Goal: Task Accomplishment & Management: Manage account settings

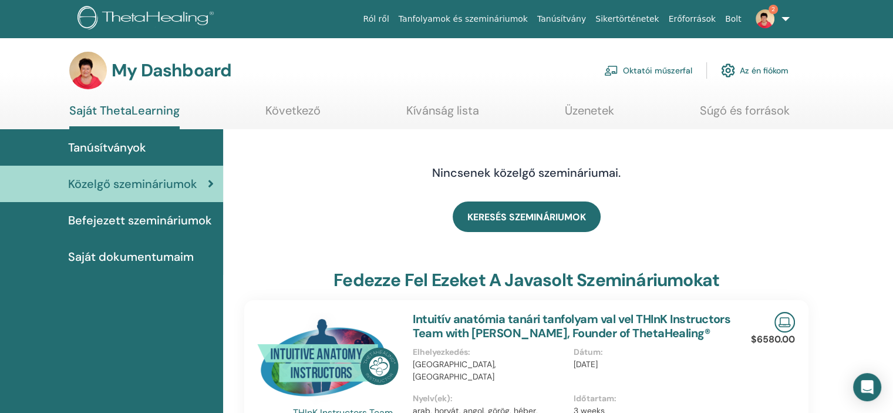
click at [162, 217] on span "Befejezett szemináriumok" at bounding box center [140, 220] width 144 height 18
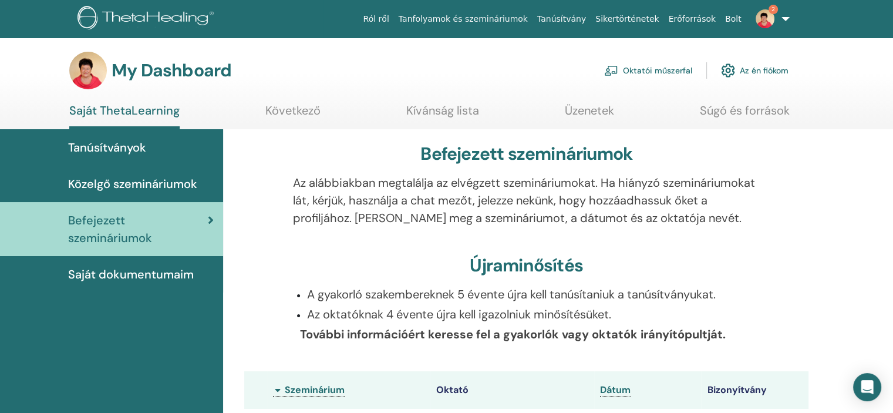
click at [676, 67] on link "Oktatói műszerfal" at bounding box center [648, 71] width 88 height 26
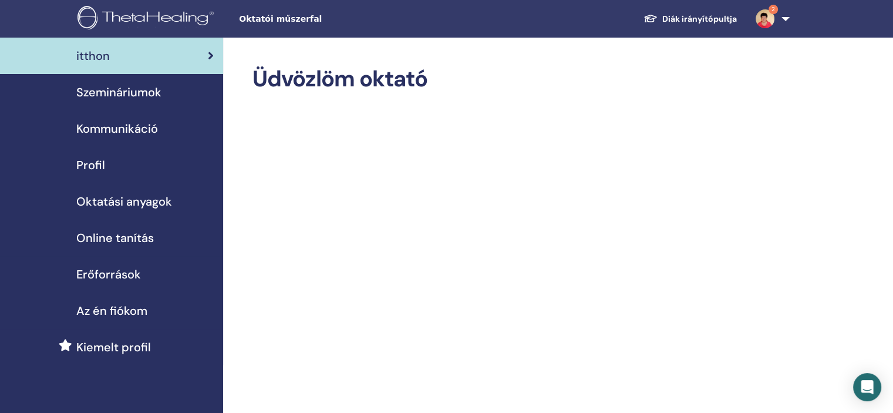
click at [145, 91] on span "Szemináriumok" at bounding box center [118, 92] width 85 height 18
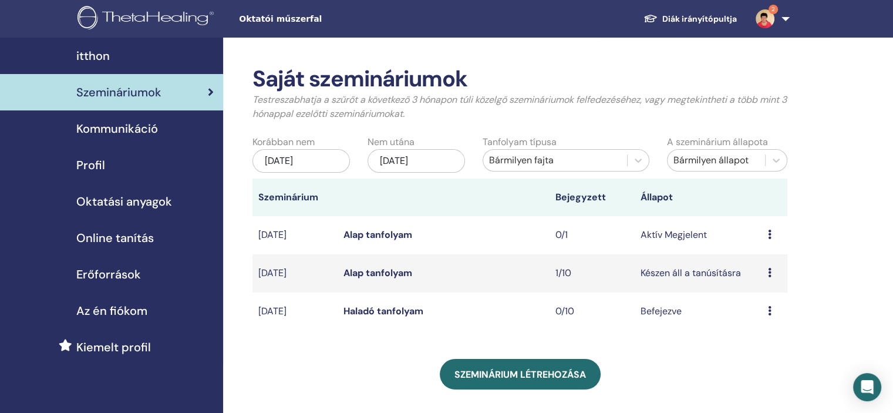
click at [773, 274] on div "Előnézet Szerkesztés Résztvevők Megszünteti" at bounding box center [775, 273] width 14 height 14
click at [771, 321] on link "Résztvevők" at bounding box center [767, 319] width 48 height 12
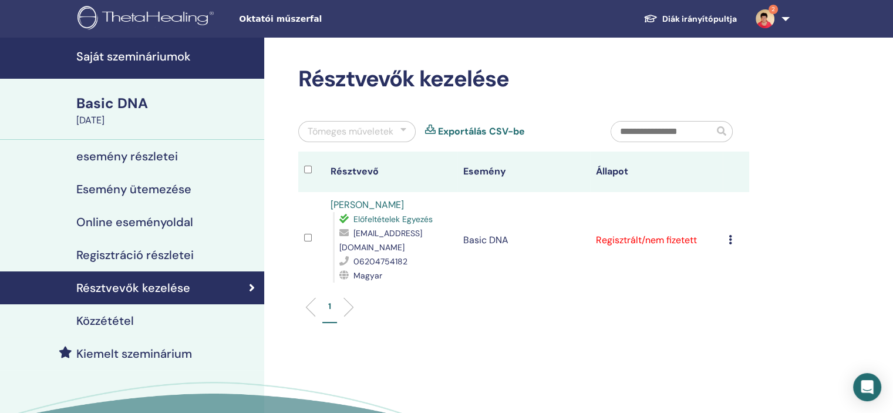
click at [731, 241] on icon at bounding box center [731, 239] width 4 height 9
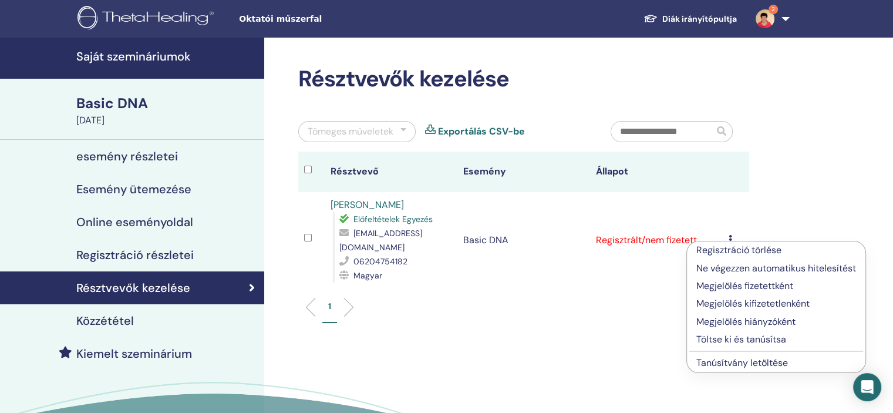
click at [745, 284] on p "Megjelölés fizetettként" at bounding box center [777, 286] width 160 height 14
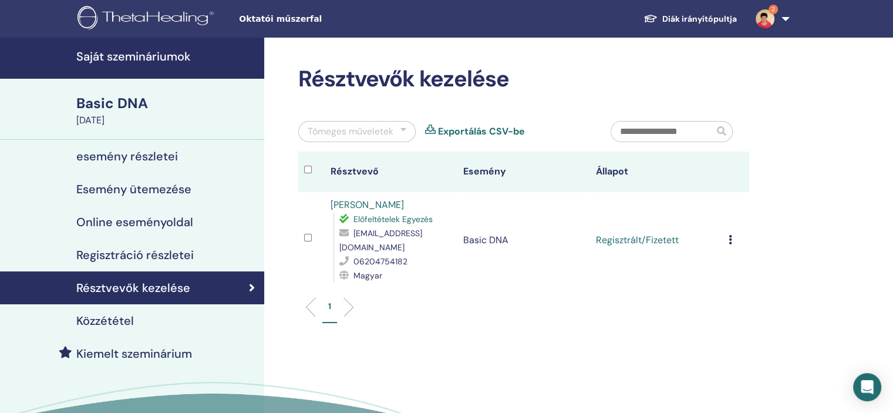
click at [733, 243] on div "Regisztráció törlése Ne végezzen automatikus hitelesítést Megjelölés fizetettké…" at bounding box center [736, 240] width 15 height 14
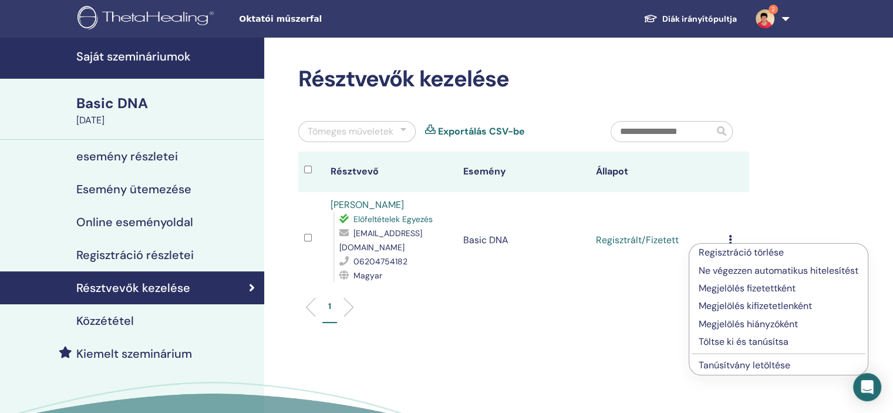
click at [755, 344] on p "Töltse ki és tanúsítsa" at bounding box center [779, 342] width 160 height 14
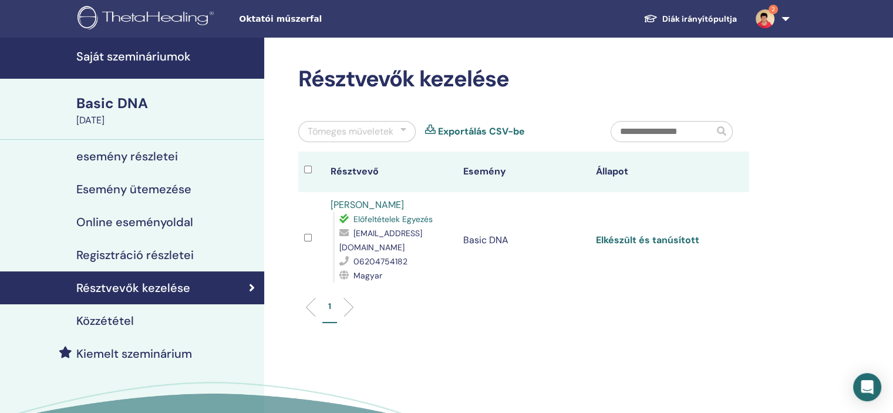
click at [630, 243] on link "Elkészült és tanúsított" at bounding box center [647, 240] width 103 height 12
